Goal: Task Accomplishment & Management: Manage account settings

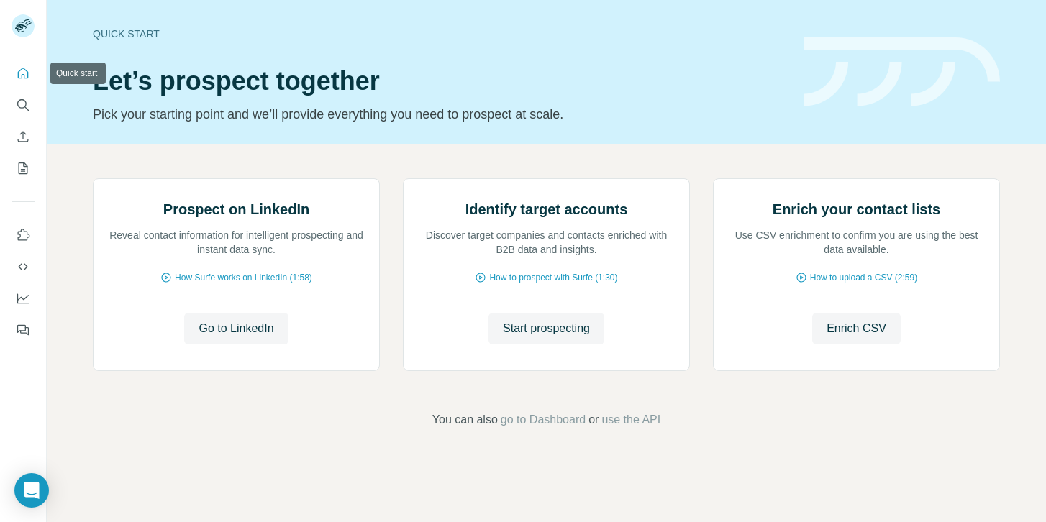
click at [22, 78] on icon "Quick start" at bounding box center [23, 73] width 14 height 14
click at [24, 76] on icon "Quick start" at bounding box center [23, 73] width 11 height 11
click at [24, 236] on icon "Use Surfe on LinkedIn" at bounding box center [23, 235] width 14 height 14
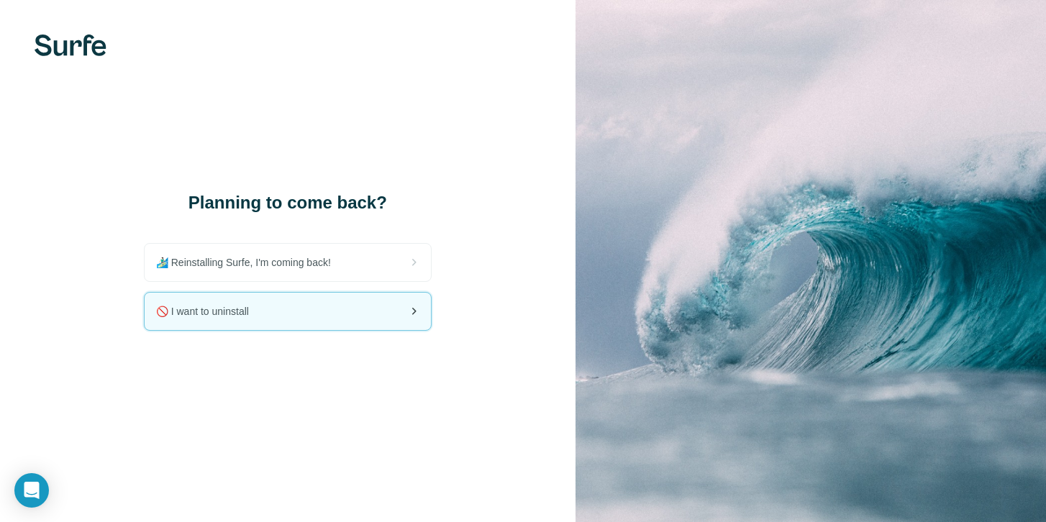
click at [245, 311] on span "🚫 I want to uninstall" at bounding box center [208, 311] width 104 height 14
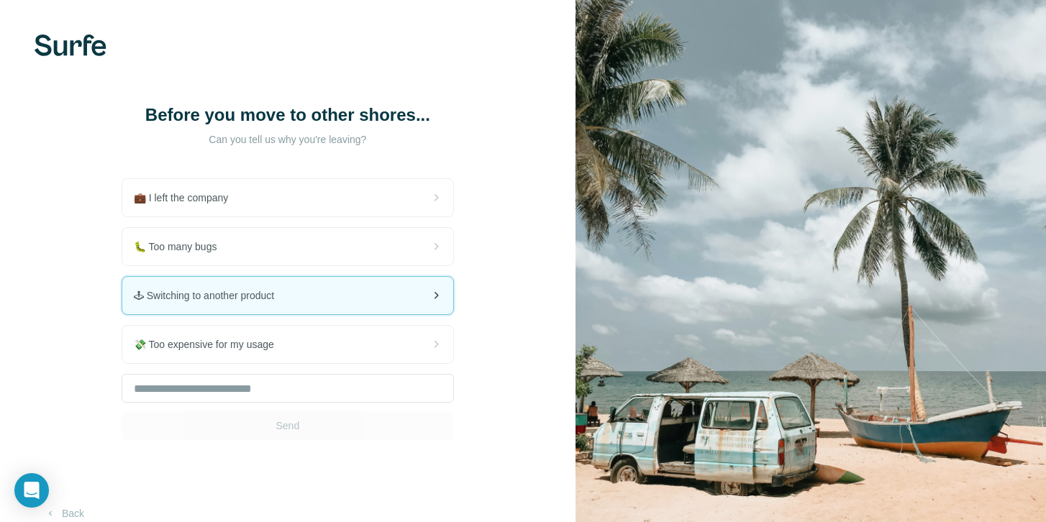
click at [329, 295] on div "🕹 Switching to another product" at bounding box center [287, 295] width 331 height 37
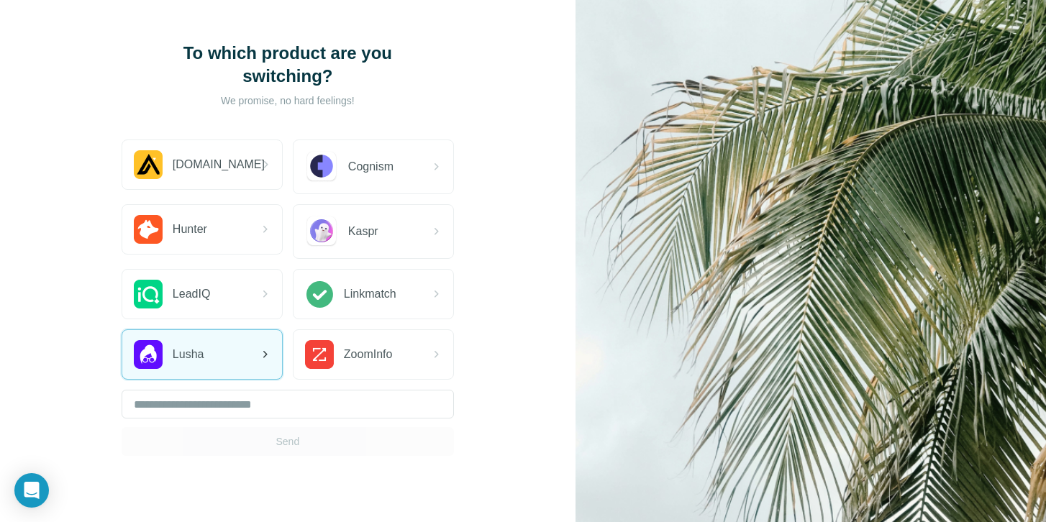
scroll to position [76, 0]
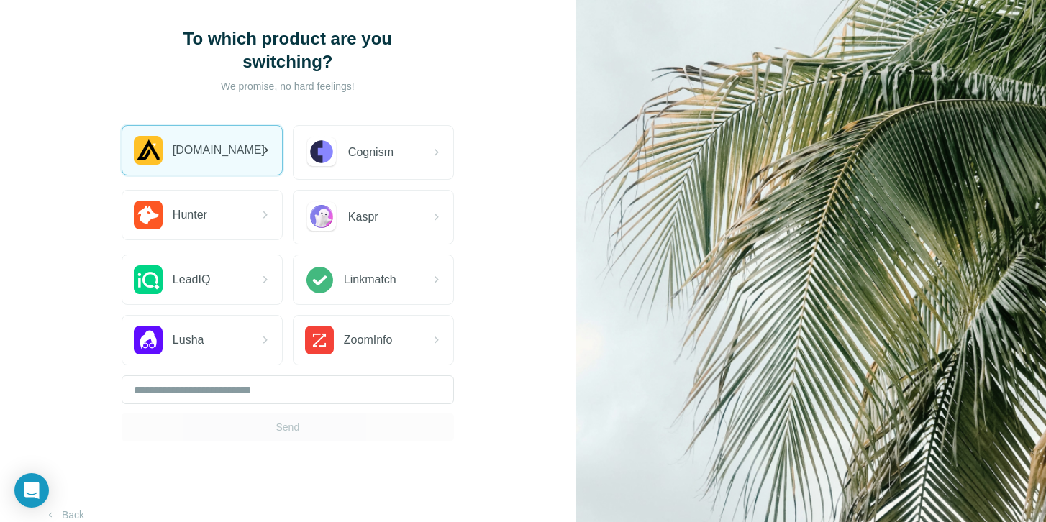
click at [220, 126] on div "Apollo.io" at bounding box center [202, 150] width 160 height 49
